Goal: Transaction & Acquisition: Purchase product/service

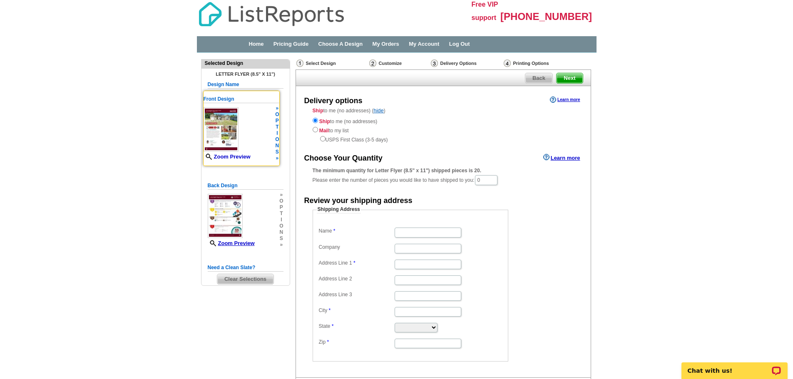
click at [229, 156] on link "Zoom Preview" at bounding box center [226, 157] width 47 height 6
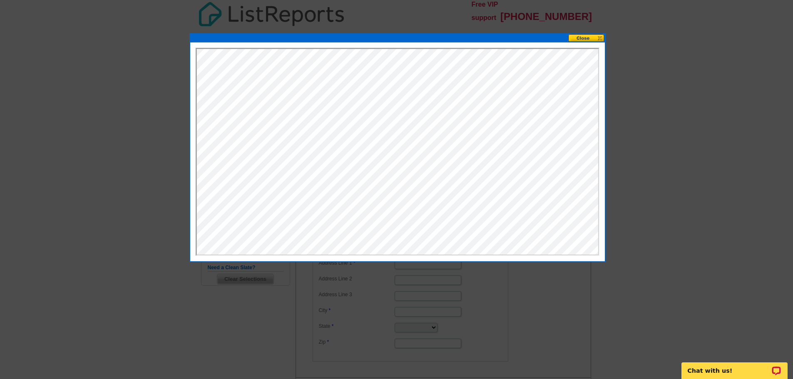
click at [590, 37] on button at bounding box center [586, 38] width 37 height 8
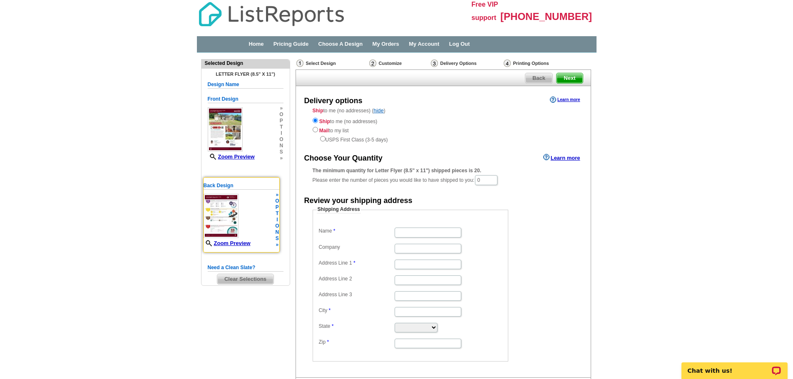
click at [217, 218] on img at bounding box center [220, 216] width 35 height 44
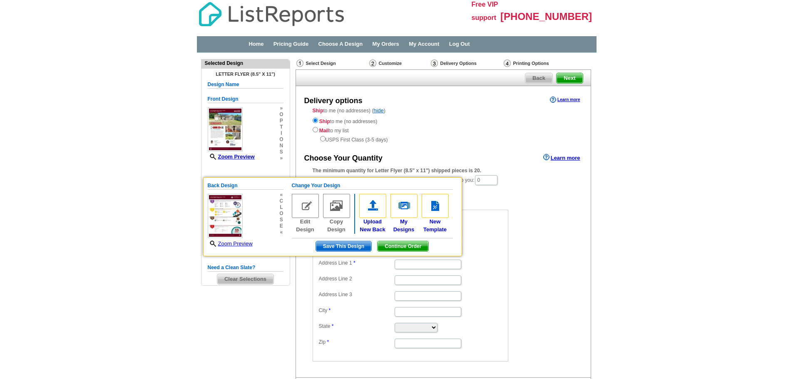
drag, startPoint x: 541, startPoint y: 216, endPoint x: 541, endPoint y: 207, distance: 9.2
click at [541, 214] on form "Shipping Address Name Company Address Line 1 Address Line 2 Address Line 3 City…" at bounding box center [443, 284] width 261 height 156
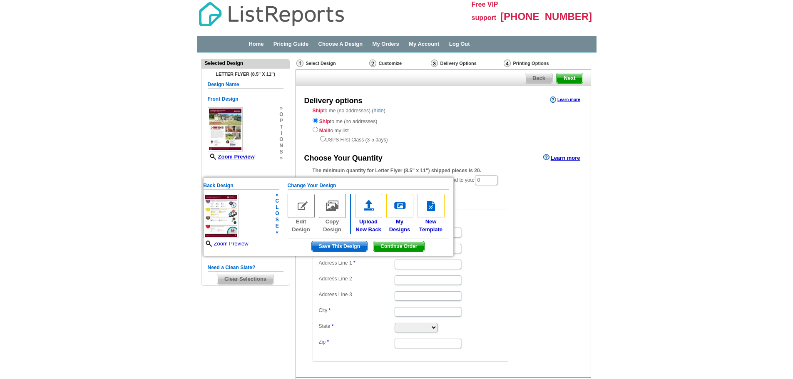
click at [332, 246] on span "Save This Design" at bounding box center [339, 246] width 55 height 10
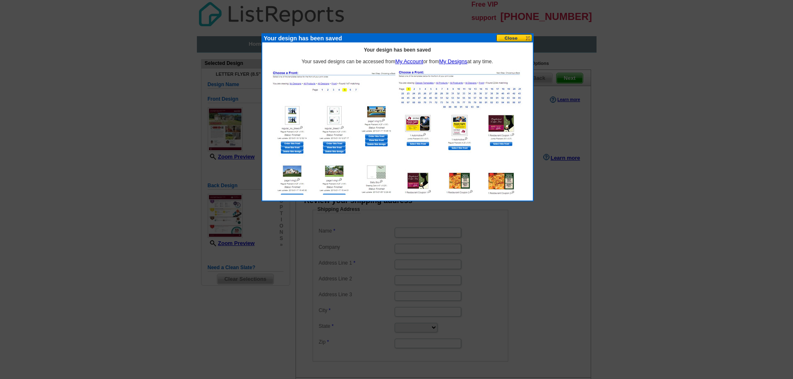
click at [511, 38] on button at bounding box center [514, 38] width 37 height 8
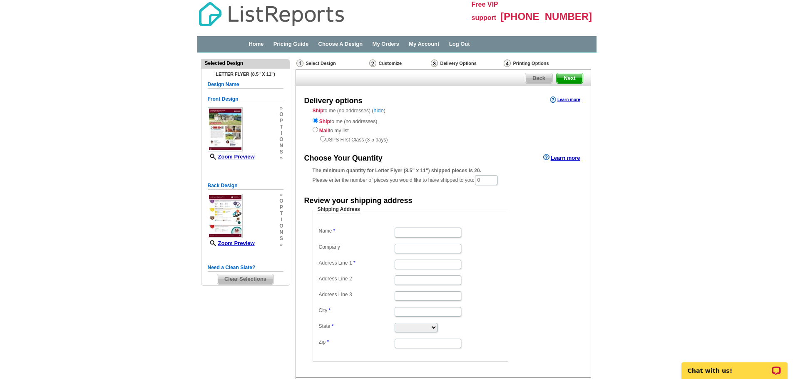
click at [379, 109] on link "hide" at bounding box center [378, 110] width 10 height 6
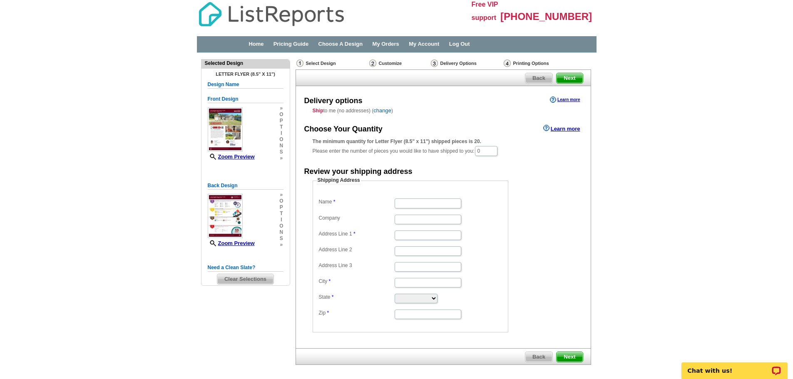
click at [382, 110] on link "change" at bounding box center [382, 110] width 18 height 6
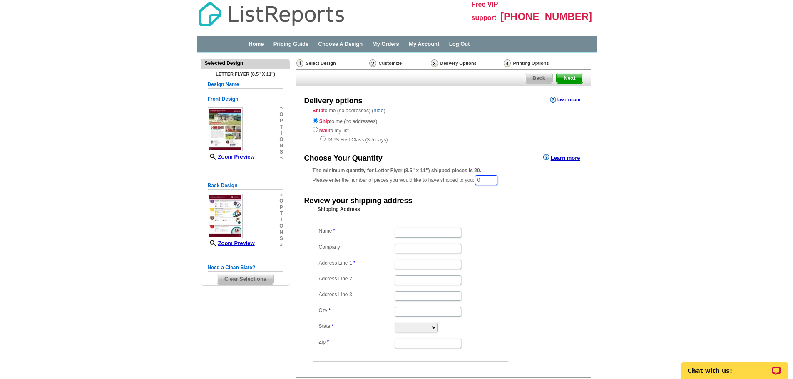
click at [486, 181] on input "0" at bounding box center [486, 180] width 22 height 10
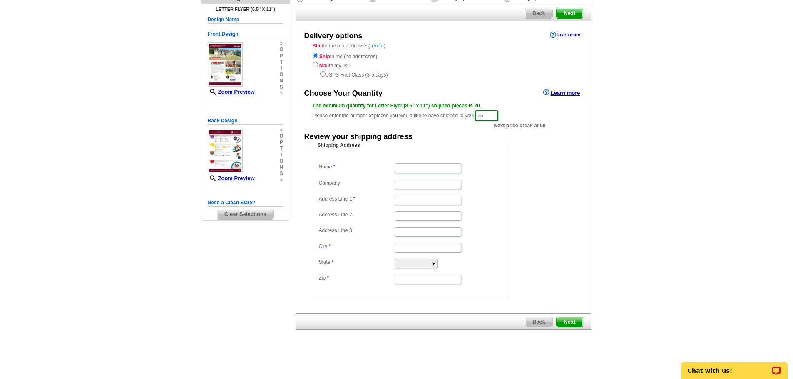
type input "25"
click at [409, 166] on input "Name" at bounding box center [428, 169] width 67 height 10
type input "Kathy Brinkley"
type input "CENTRAL TX FIRST TEAM REALTORS"
type input "310 W. Iowa Drive"
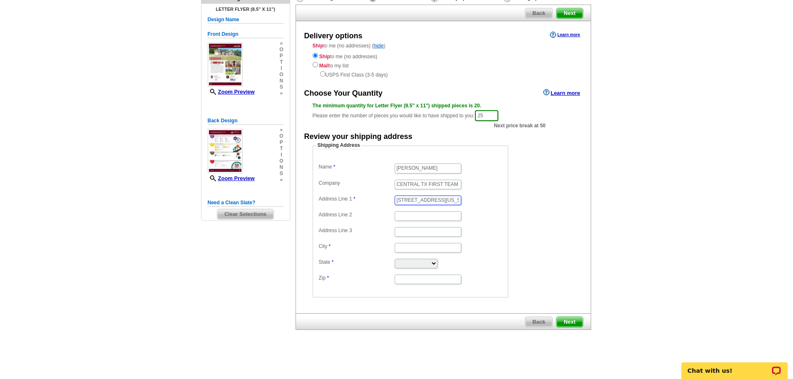
type input "Killeen"
select select "TX"
type input "76549"
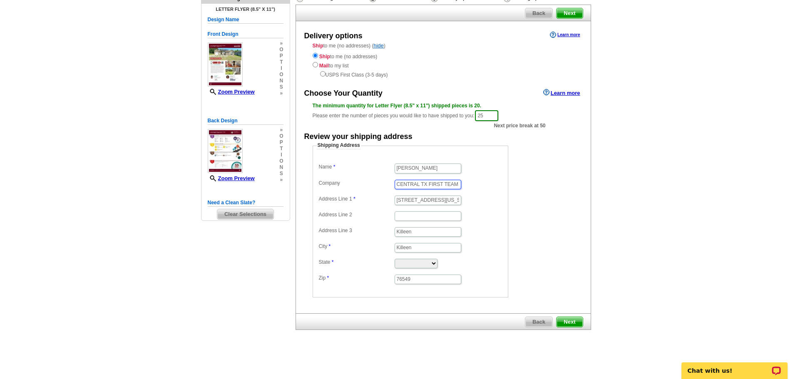
drag, startPoint x: 399, startPoint y: 184, endPoint x: 403, endPoint y: 187, distance: 5.0
click at [399, 184] on input "CENTRAL TX FIRST TEAM REALTORS" at bounding box center [428, 185] width 67 height 10
click at [423, 235] on input "Killeen" at bounding box center [428, 232] width 67 height 10
type input "K"
type input "Harker Heights"
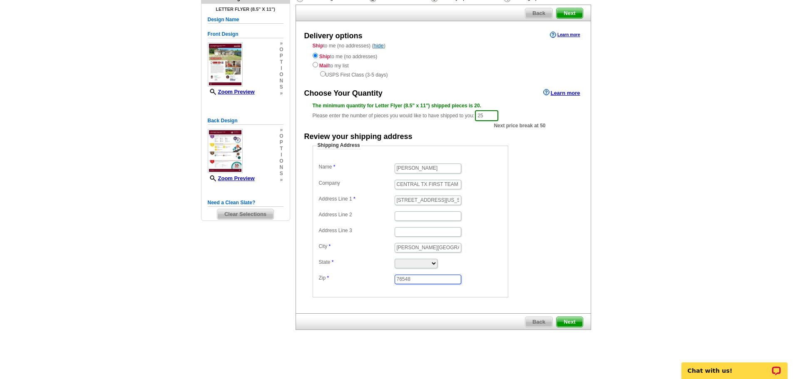
type input "76548"
click at [669, 212] on main "Need Help? call 800-260-5887, chat with support, or have our designers make som…" at bounding box center [396, 180] width 793 height 384
click at [573, 321] on span "Next" at bounding box center [569, 322] width 26 height 10
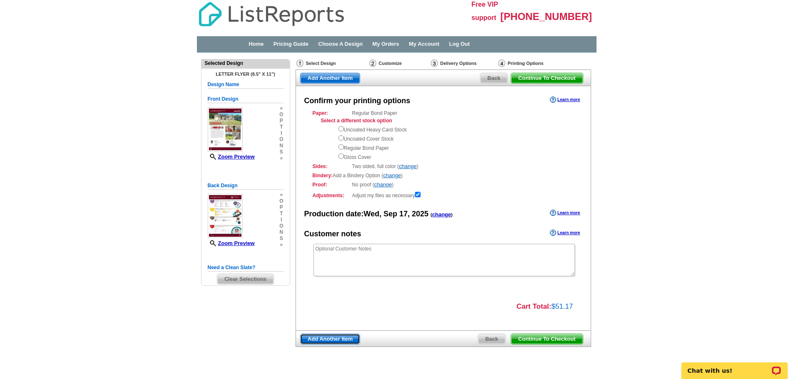
click at [327, 336] on span "Add Another Item" at bounding box center [330, 339] width 60 height 10
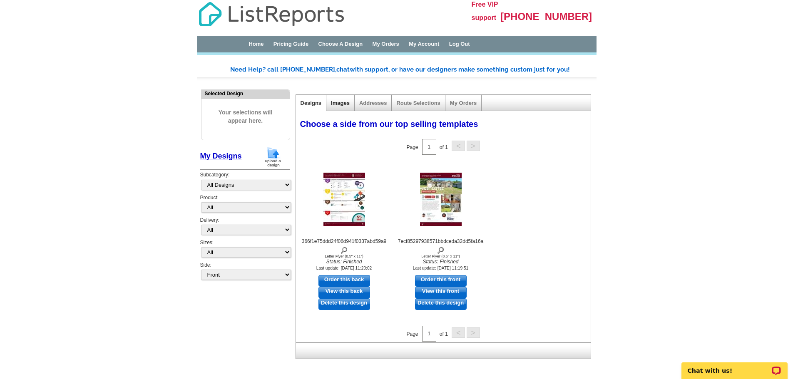
click at [340, 106] on link "Images" at bounding box center [340, 103] width 19 height 6
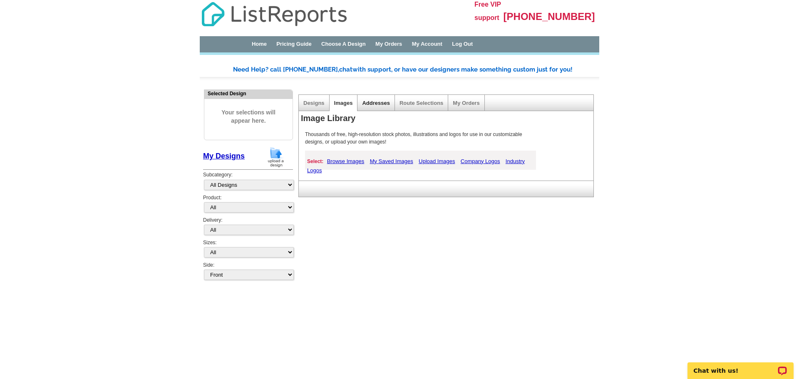
click at [375, 104] on link "Addresses" at bounding box center [375, 103] width 27 height 6
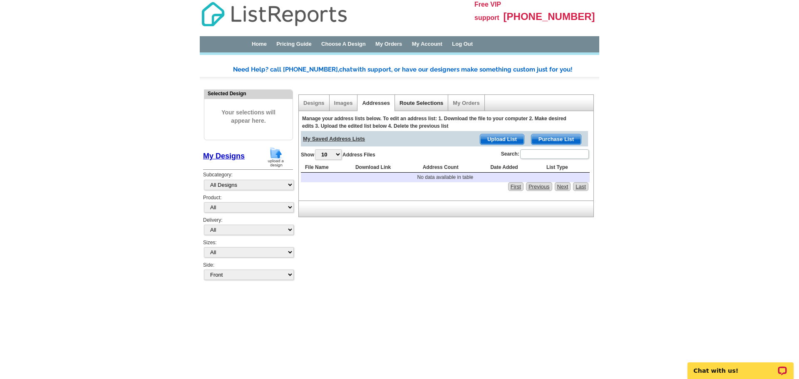
click at [427, 103] on link "Route Selections" at bounding box center [422, 103] width 44 height 6
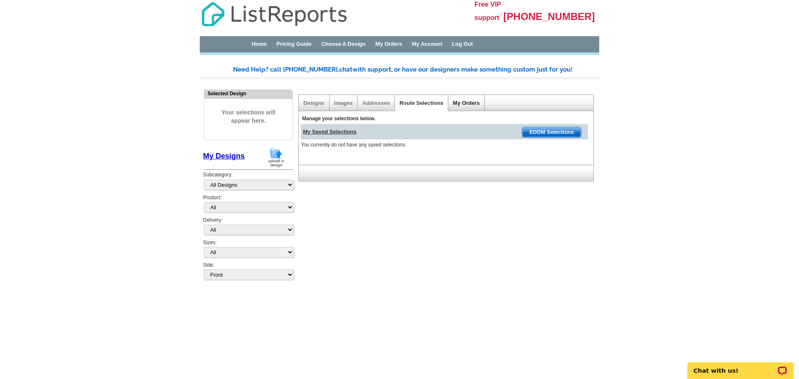
click at [473, 100] on link "My Orders" at bounding box center [466, 103] width 27 height 6
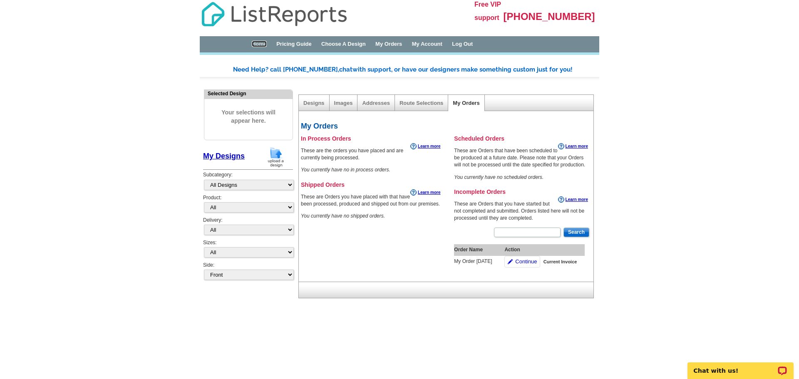
click at [263, 45] on link "Home" at bounding box center [259, 44] width 15 height 6
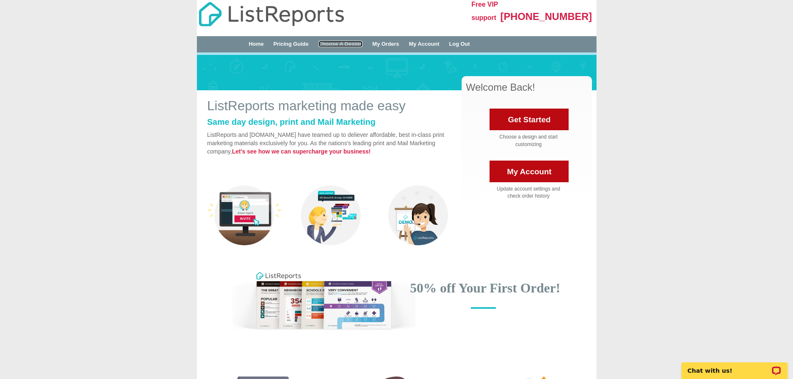
click at [339, 46] on link "Choose A Design" at bounding box center [340, 44] width 45 height 6
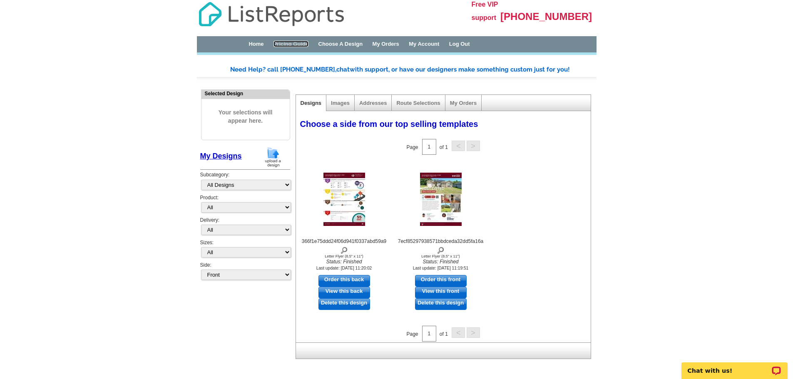
click at [292, 45] on link "Pricing Guide" at bounding box center [290, 44] width 35 height 6
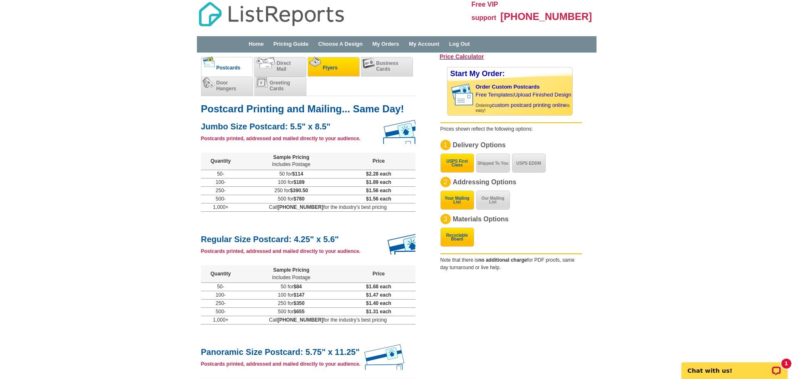
click at [328, 67] on span "Flyers" at bounding box center [330, 68] width 15 height 6
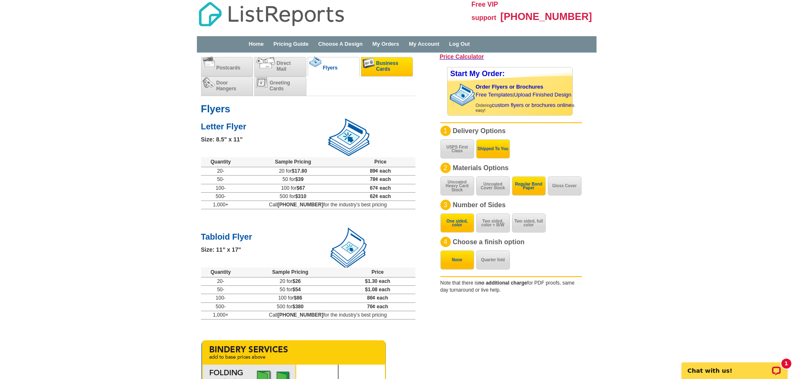
click at [390, 69] on span "Business Cards" at bounding box center [387, 66] width 22 height 12
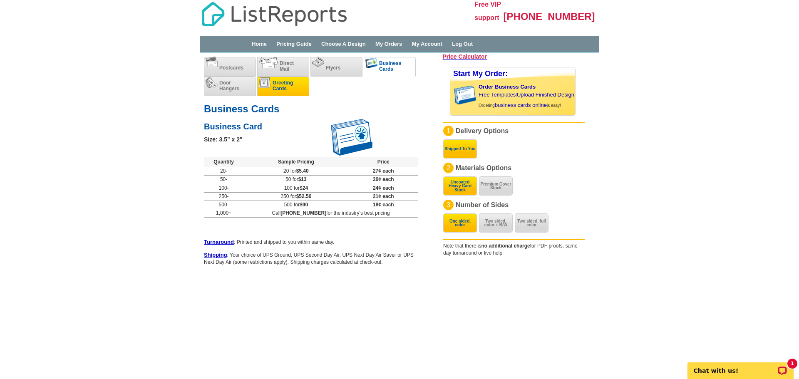
click at [279, 89] on span "Greeting Cards" at bounding box center [283, 86] width 20 height 12
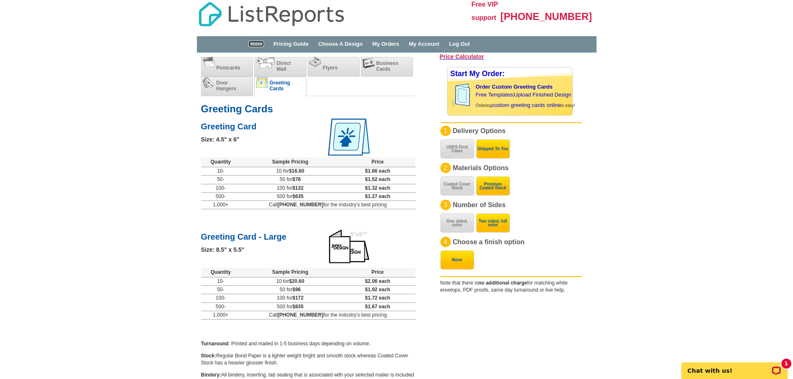
click at [260, 41] on link "Home" at bounding box center [255, 44] width 15 height 6
